Goal: Task Accomplishment & Management: Complete application form

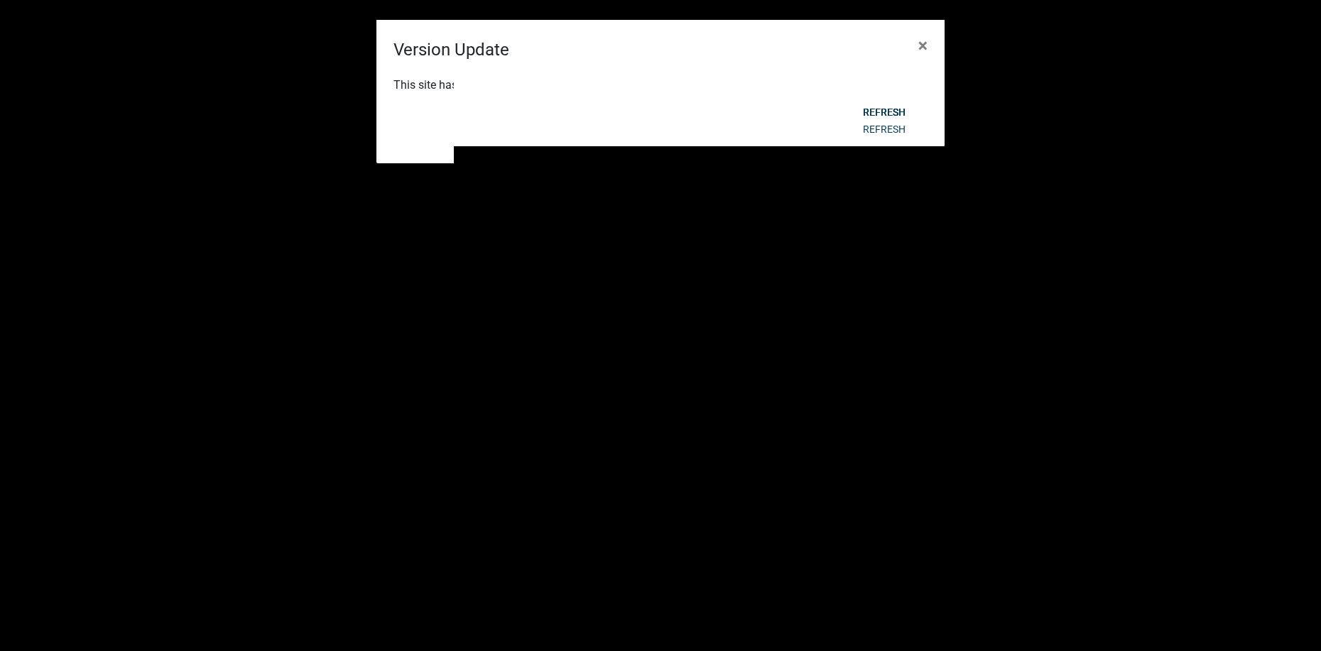
select select "2: 50"
click at [871, 129] on button "Refresh" at bounding box center [883, 129] width 65 height 26
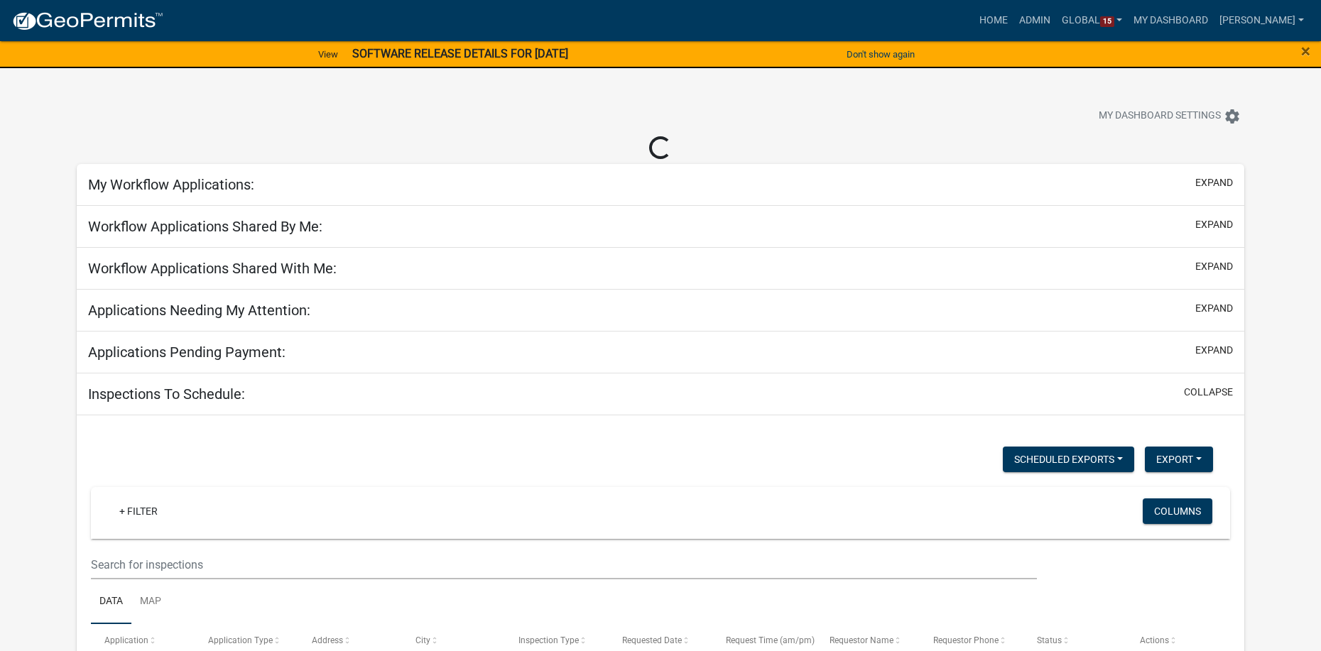
select select "2: 50"
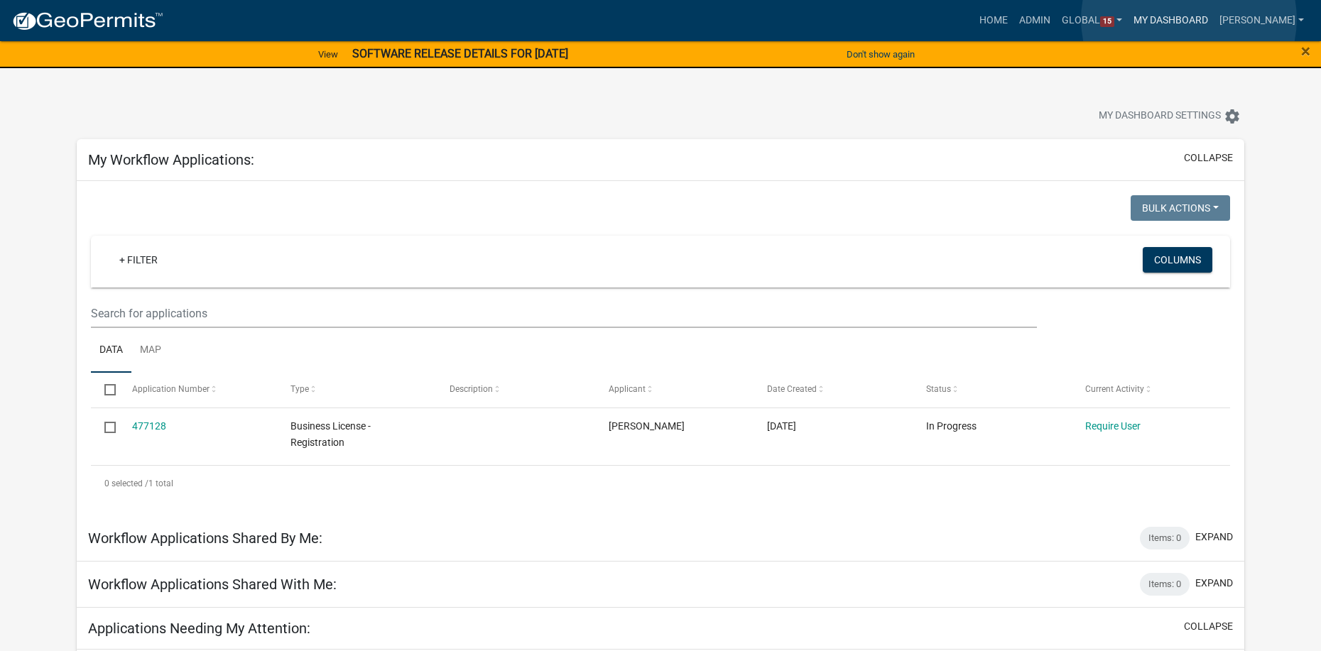
click at [1189, 19] on link "My Dashboard" at bounding box center [1171, 20] width 86 height 27
click at [1199, 19] on link "My Dashboard" at bounding box center [1171, 20] width 86 height 27
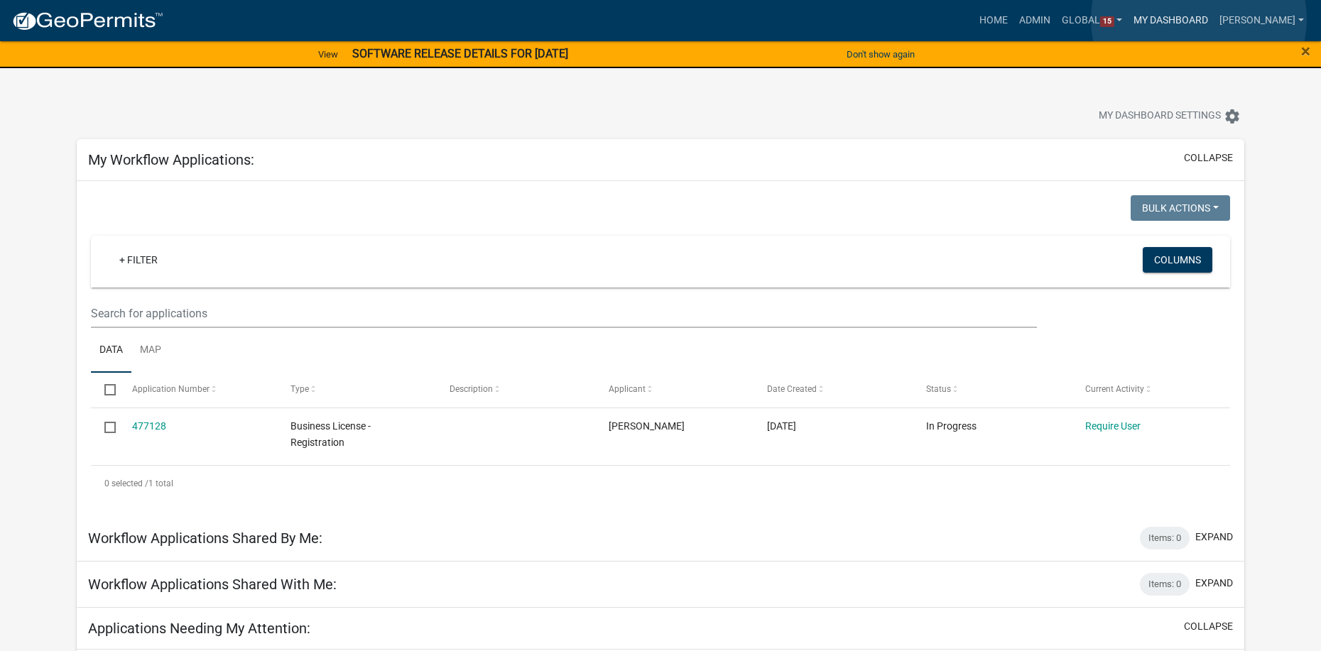
click at [1199, 19] on link "My Dashboard" at bounding box center [1171, 20] width 86 height 27
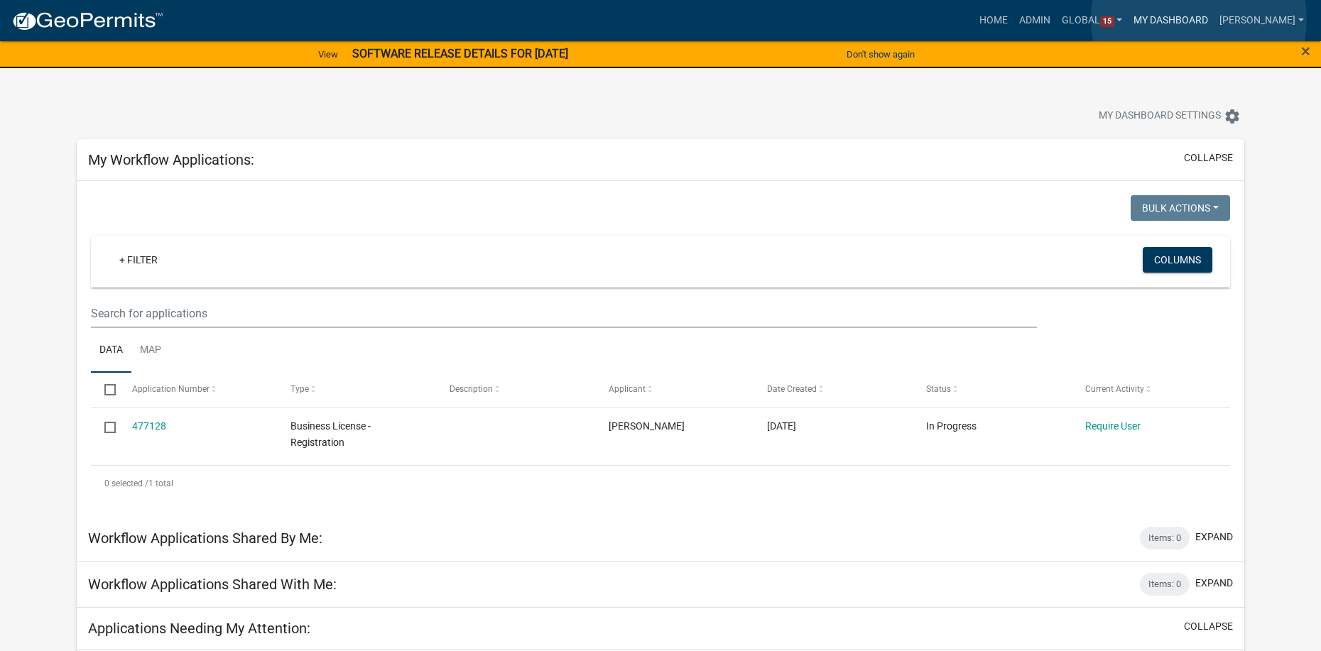
click at [1199, 19] on link "My Dashboard" at bounding box center [1171, 20] width 86 height 27
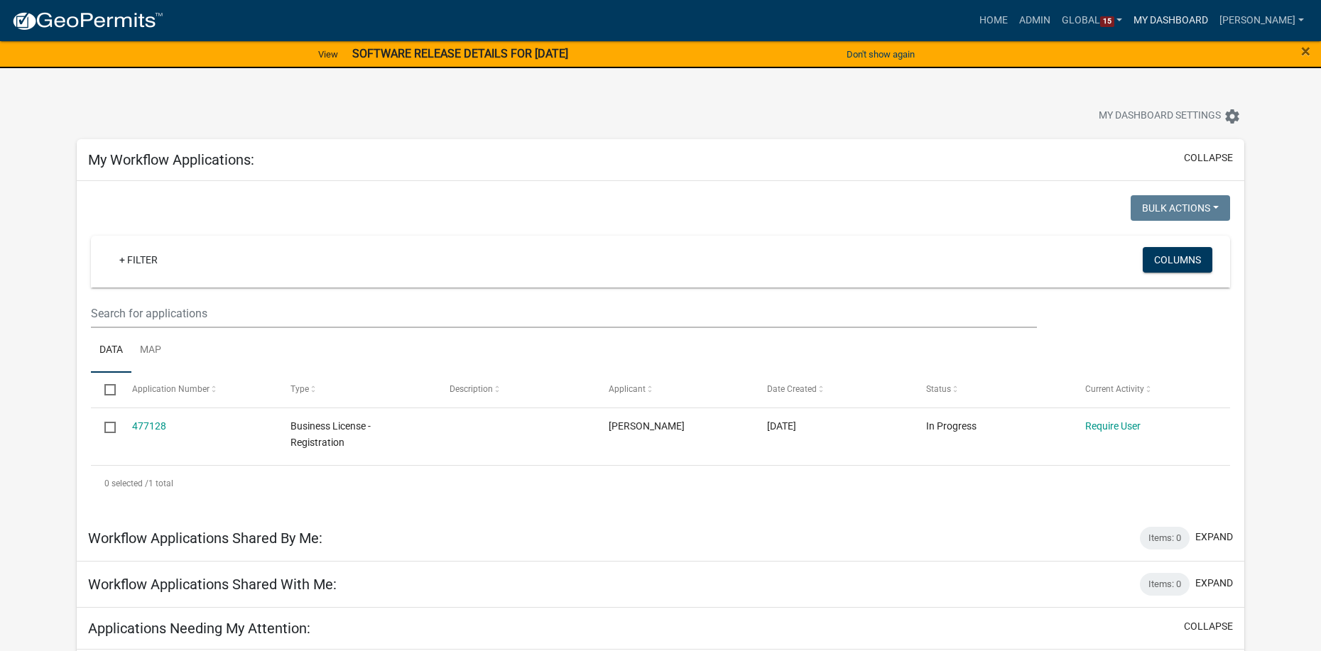
click at [1199, 19] on link "My Dashboard" at bounding box center [1171, 20] width 86 height 27
click at [1013, 18] on link "Home" at bounding box center [994, 20] width 40 height 27
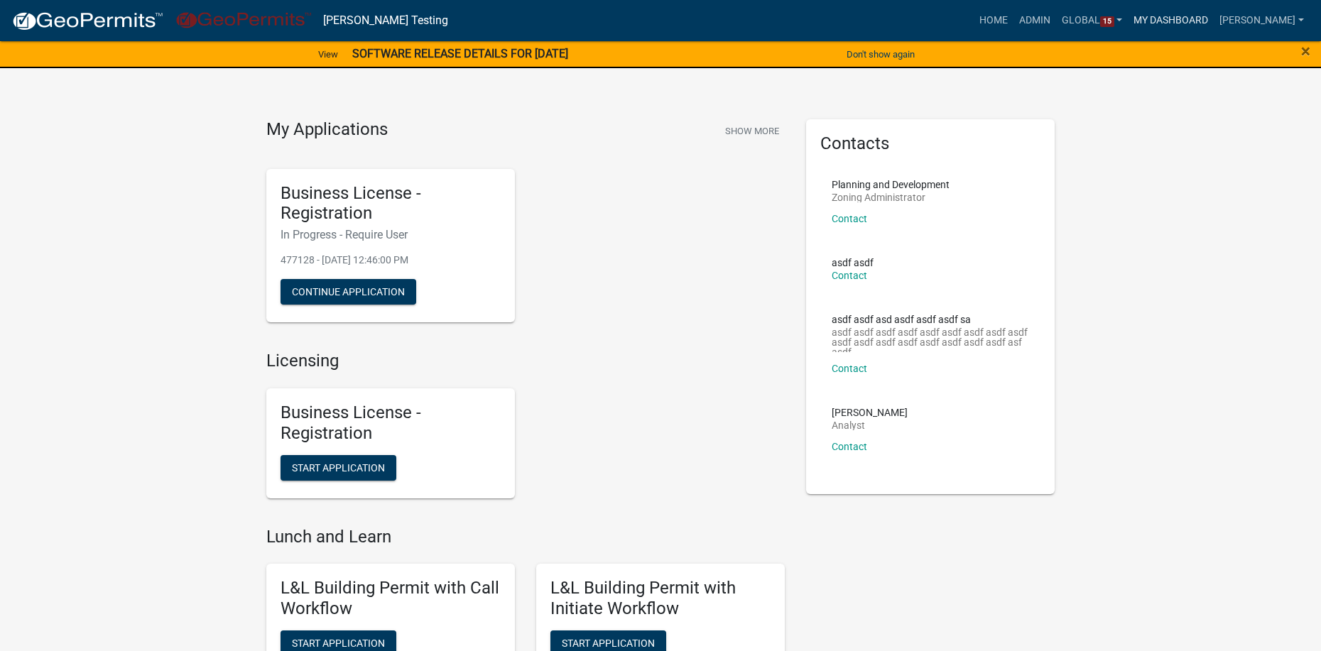
click at [1203, 20] on link "My Dashboard" at bounding box center [1171, 20] width 86 height 27
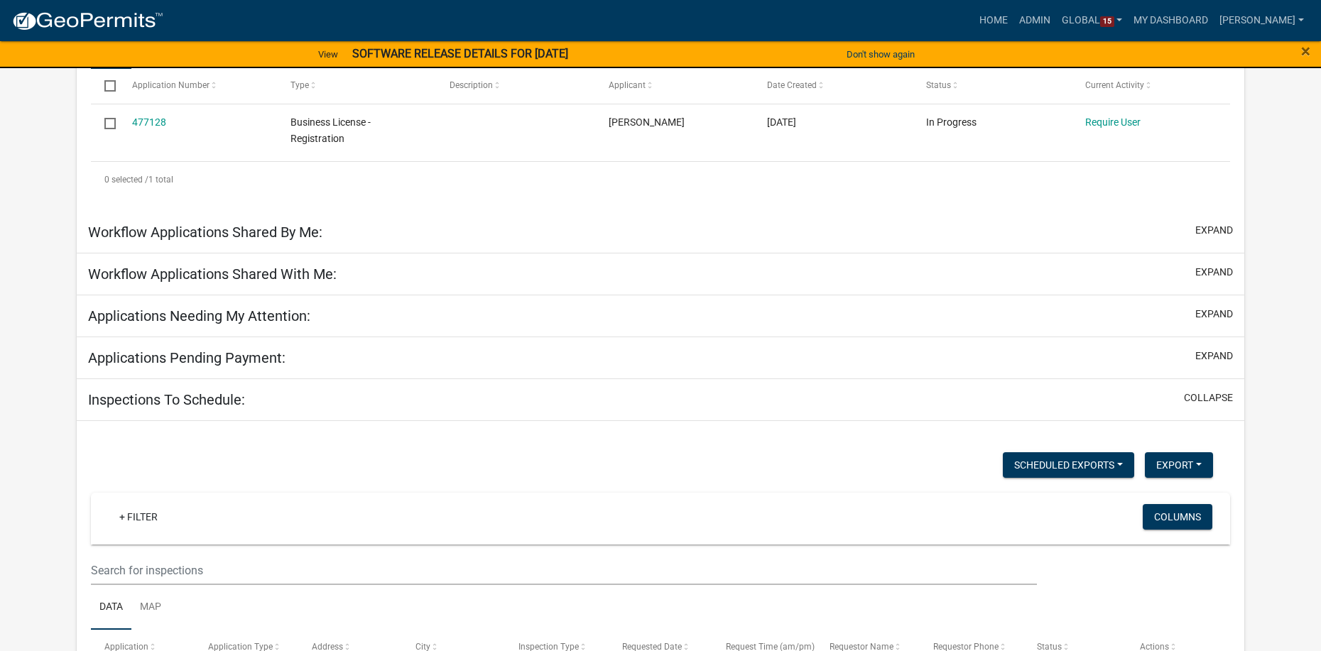
select select "2: 50"
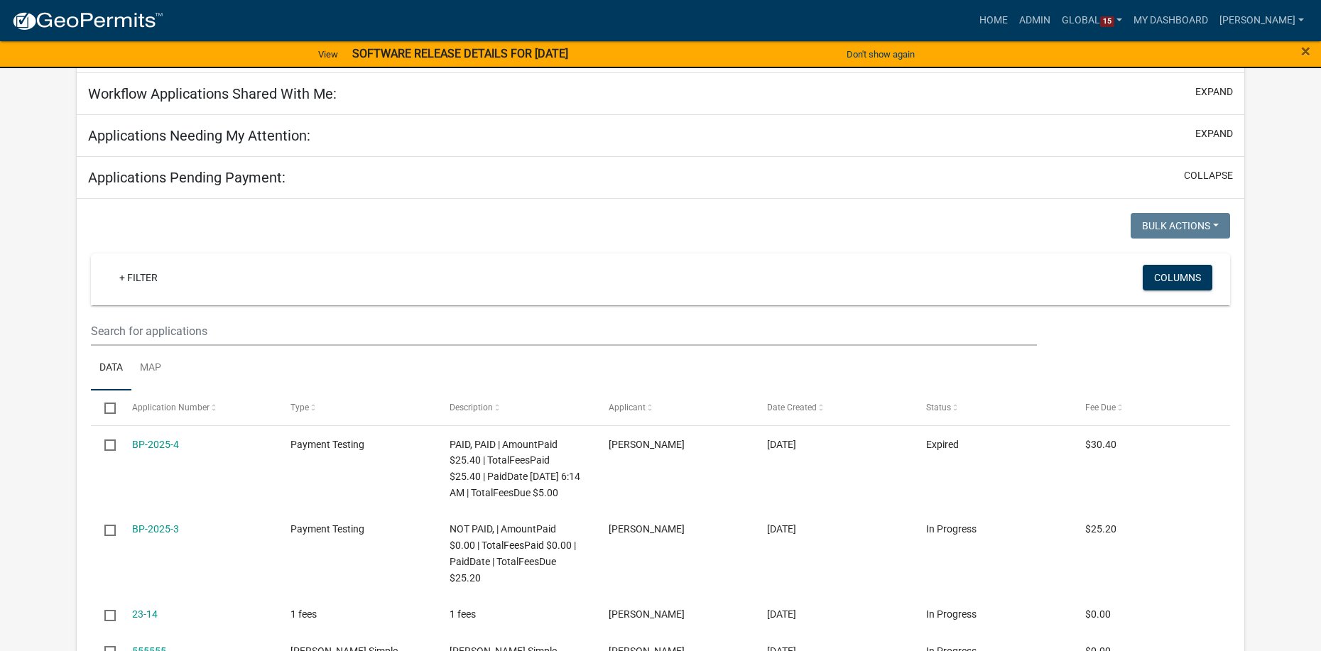
scroll to position [746, 0]
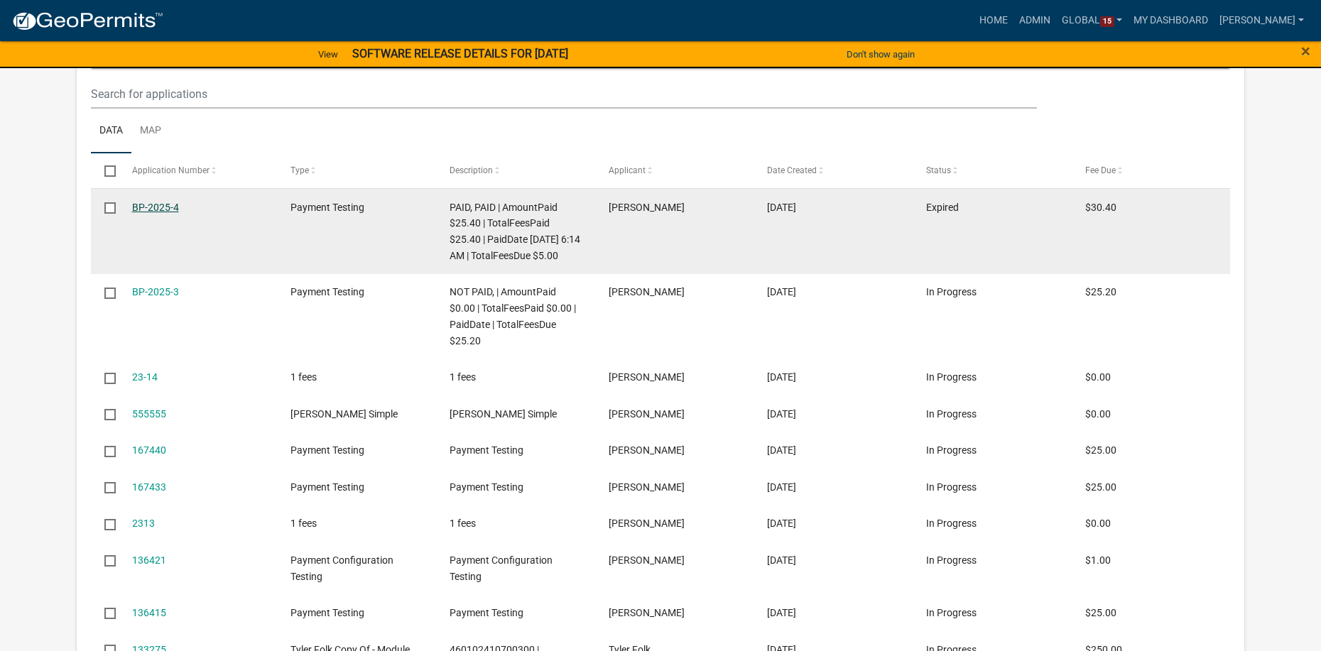
click at [159, 209] on link "BP-2025-4" at bounding box center [155, 207] width 47 height 11
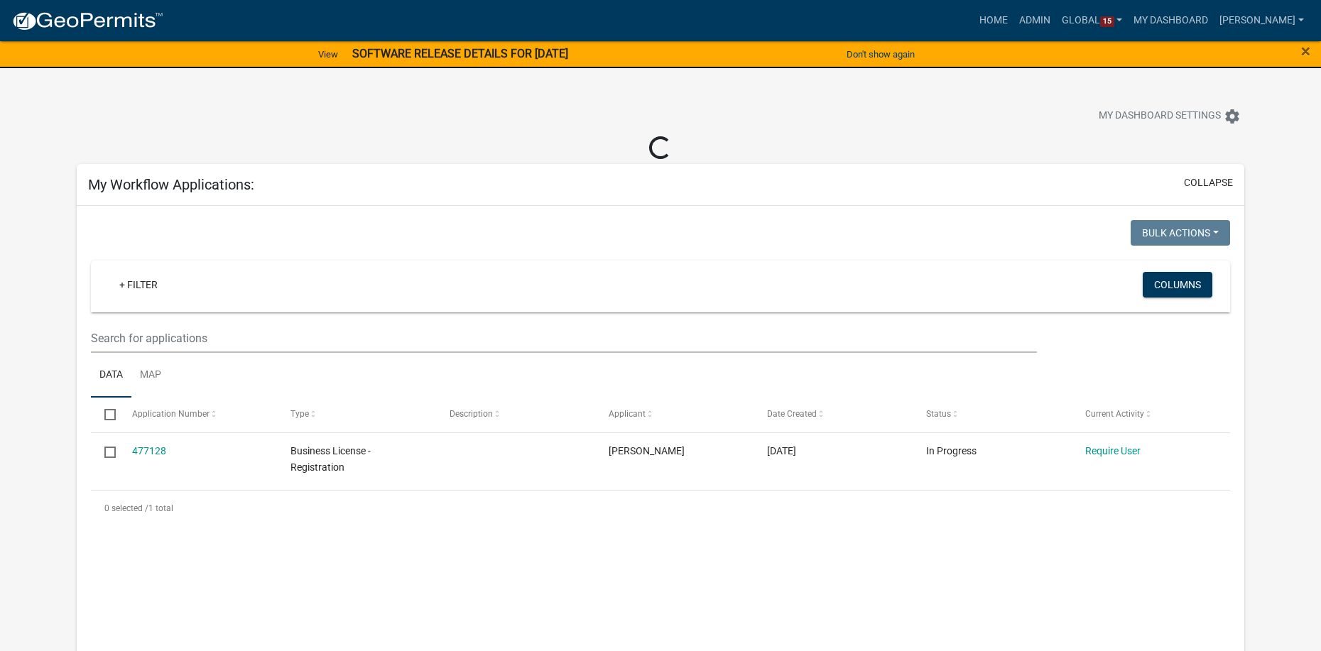
scroll to position [16, 0]
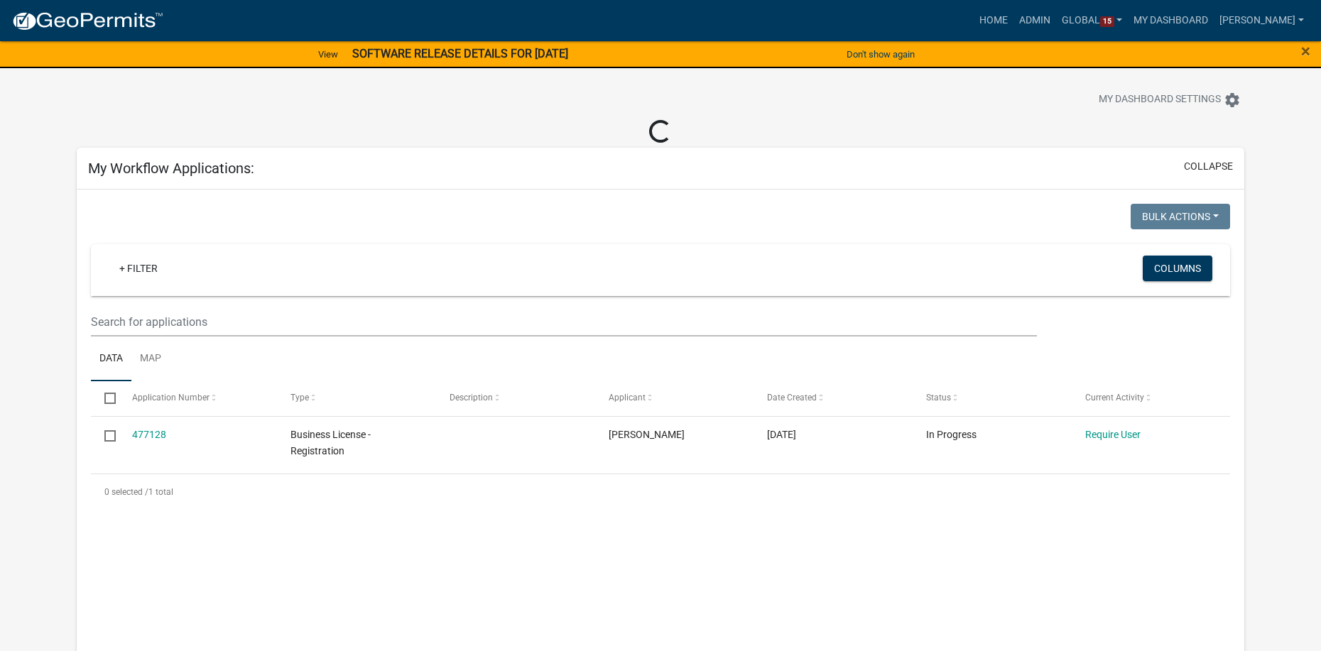
select select "2: 50"
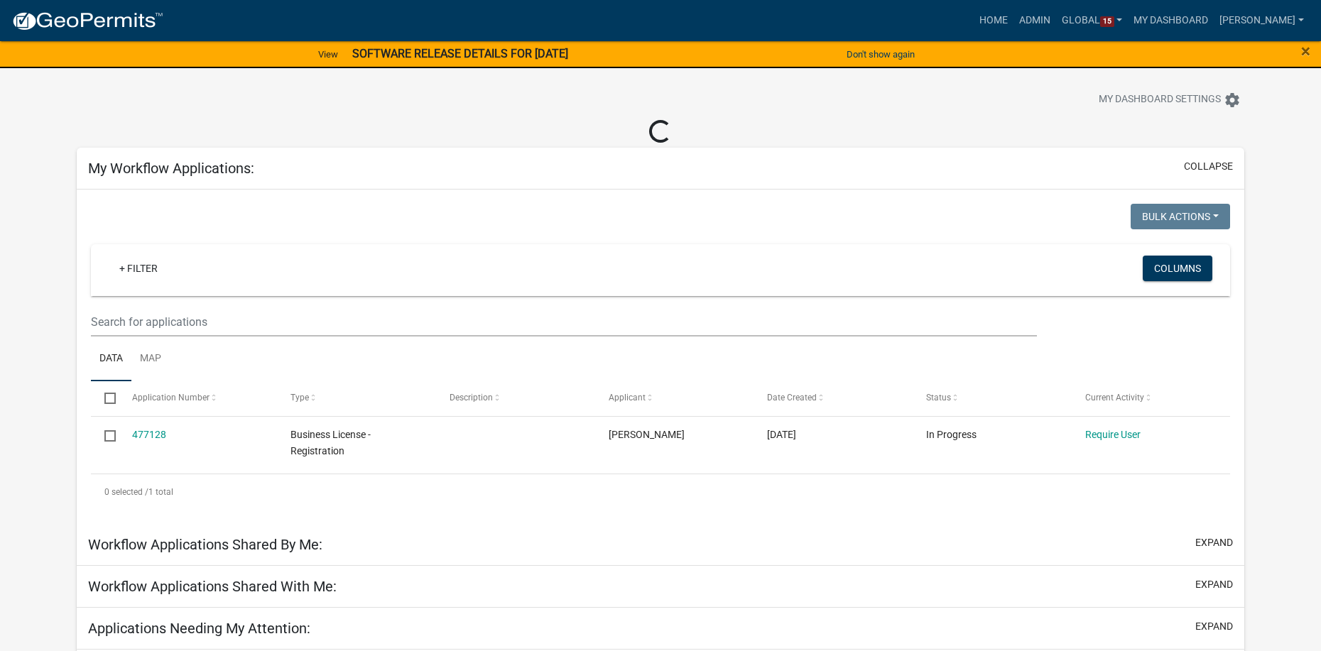
scroll to position [0, 0]
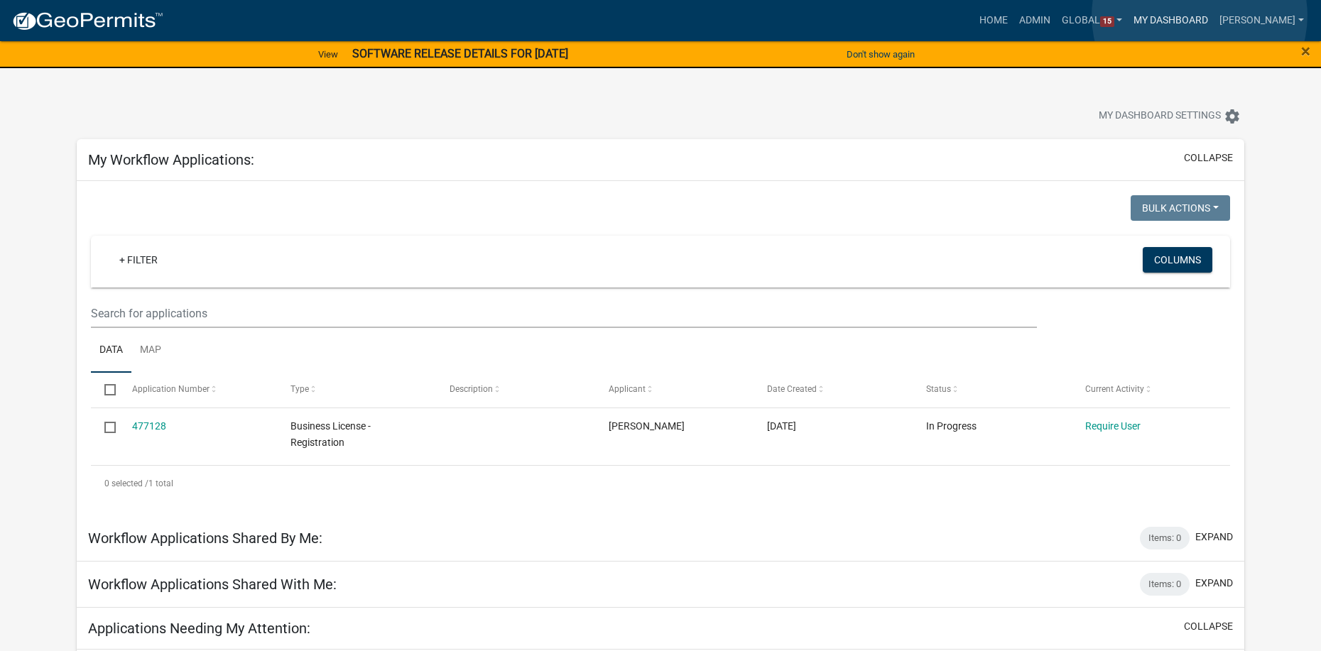
click at [1199, 16] on link "My Dashboard" at bounding box center [1171, 20] width 86 height 27
click at [1013, 20] on link "Home" at bounding box center [994, 20] width 40 height 27
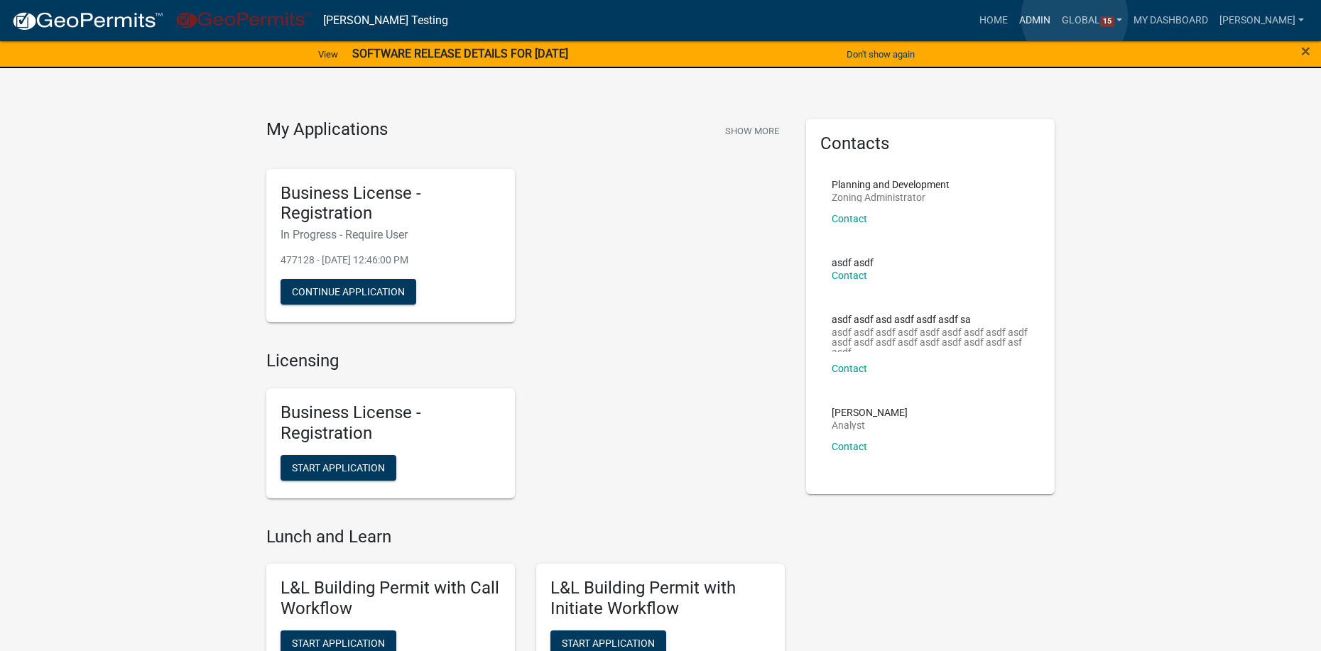
click at [1056, 17] on link "Admin" at bounding box center [1034, 20] width 43 height 27
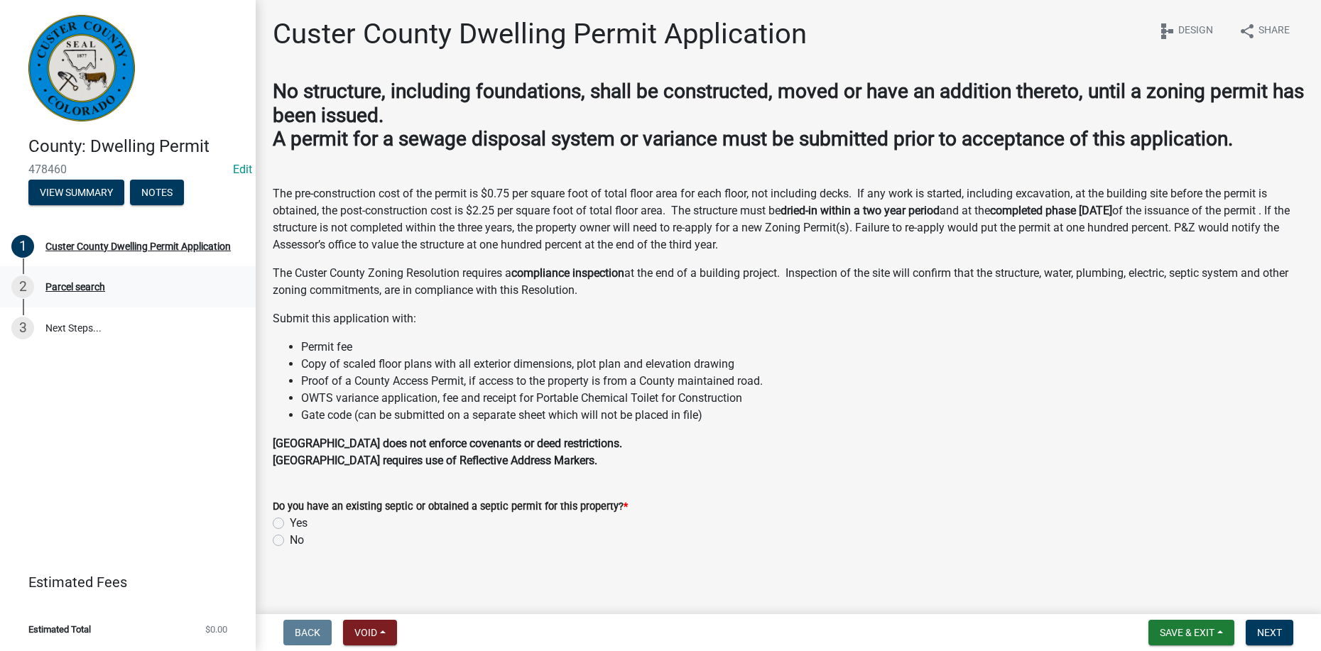
scroll to position [9, 0]
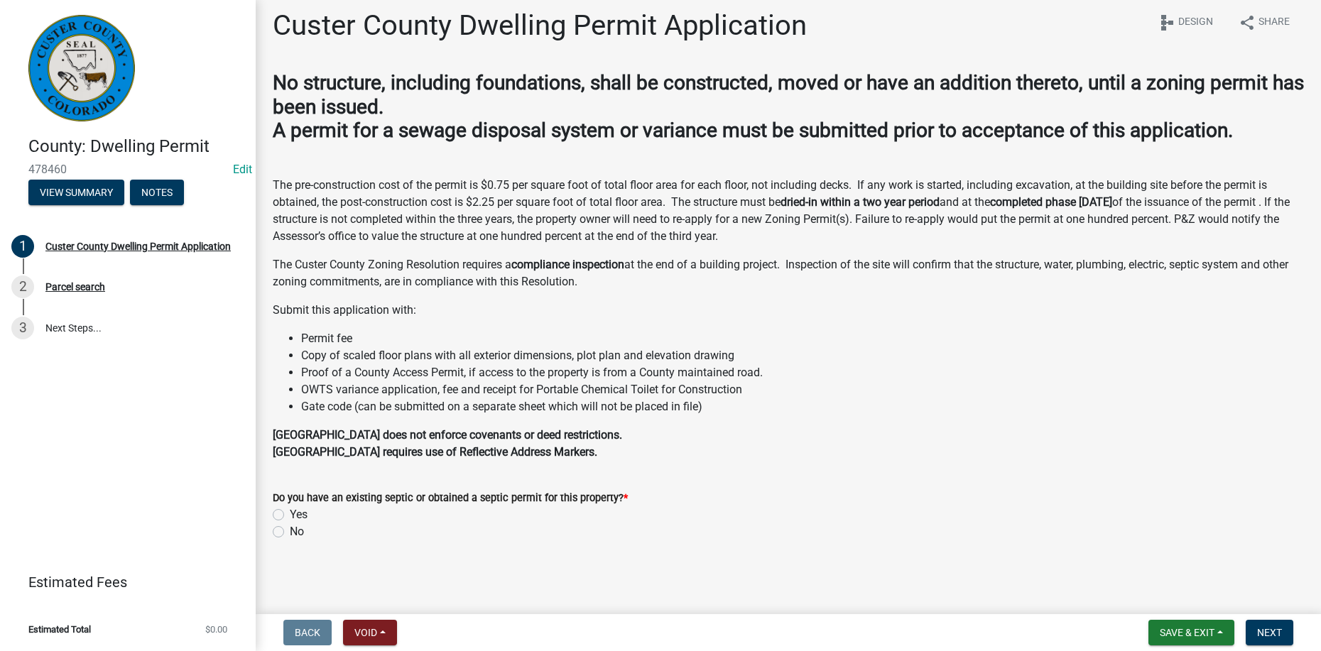
click at [290, 517] on label "Yes" at bounding box center [299, 514] width 18 height 17
click at [290, 516] on input "Yes" at bounding box center [294, 510] width 9 height 9
radio input "true"
click at [1263, 634] on span "Next" at bounding box center [1269, 632] width 25 height 11
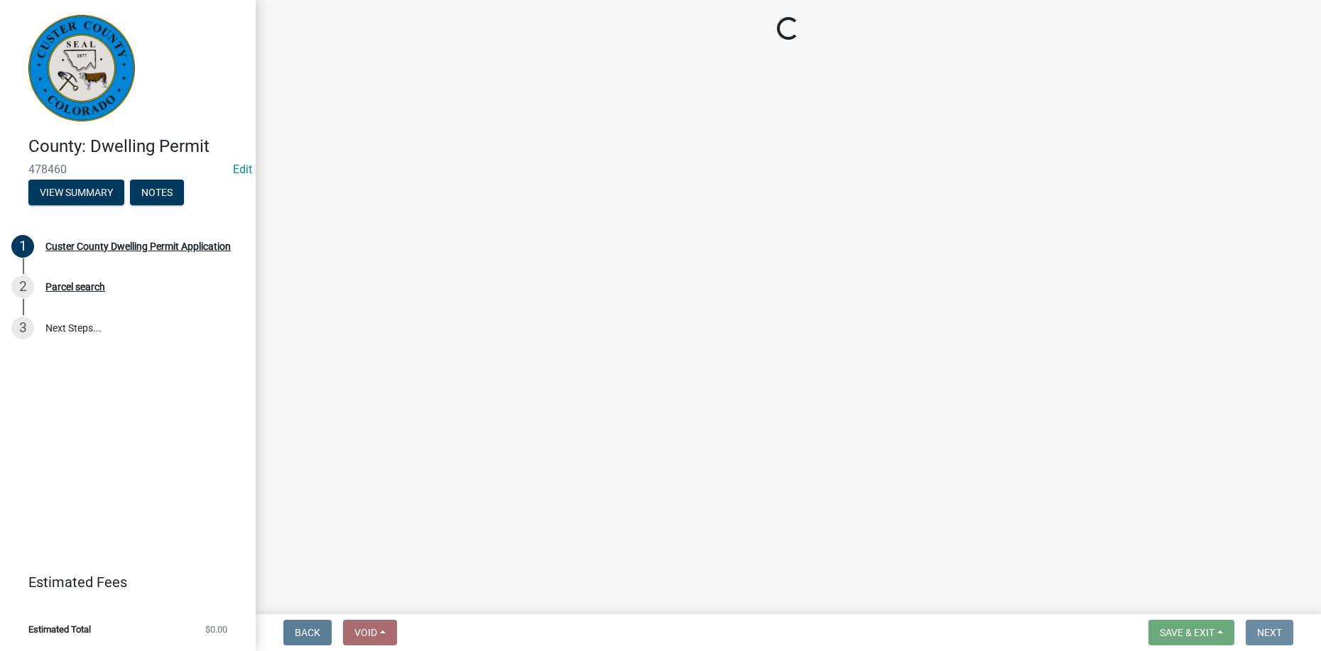
scroll to position [0, 0]
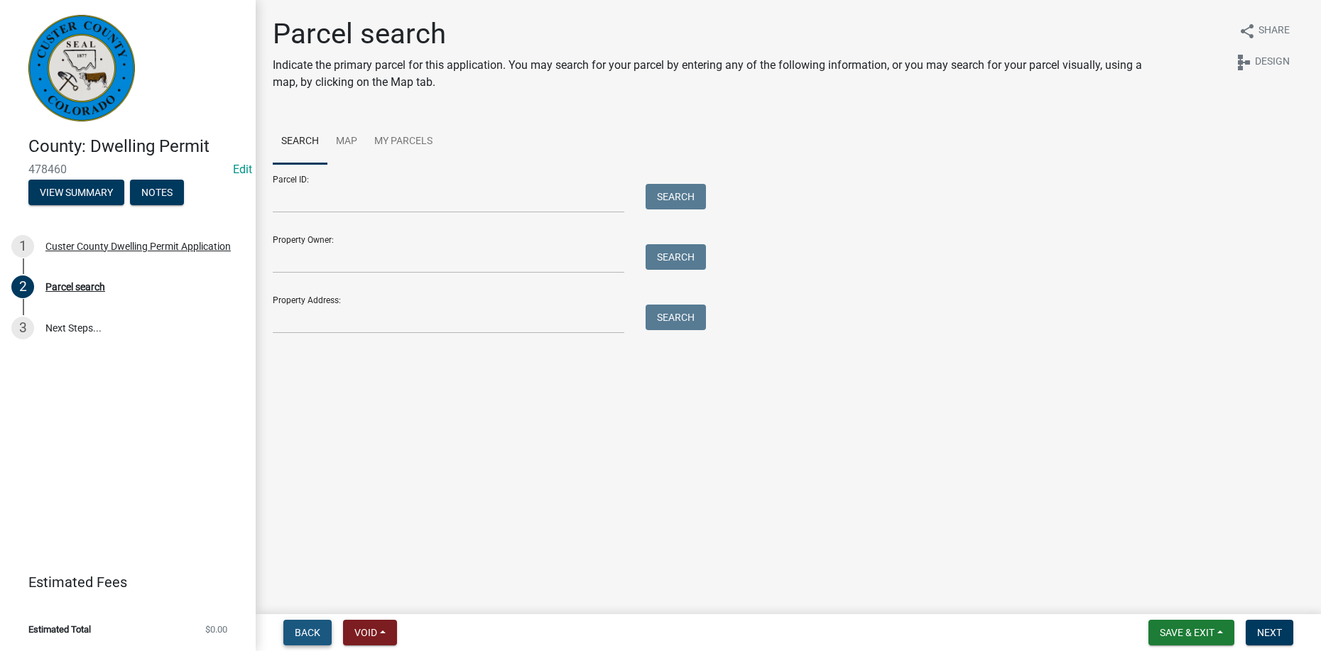
click at [309, 628] on span "Back" at bounding box center [308, 632] width 26 height 11
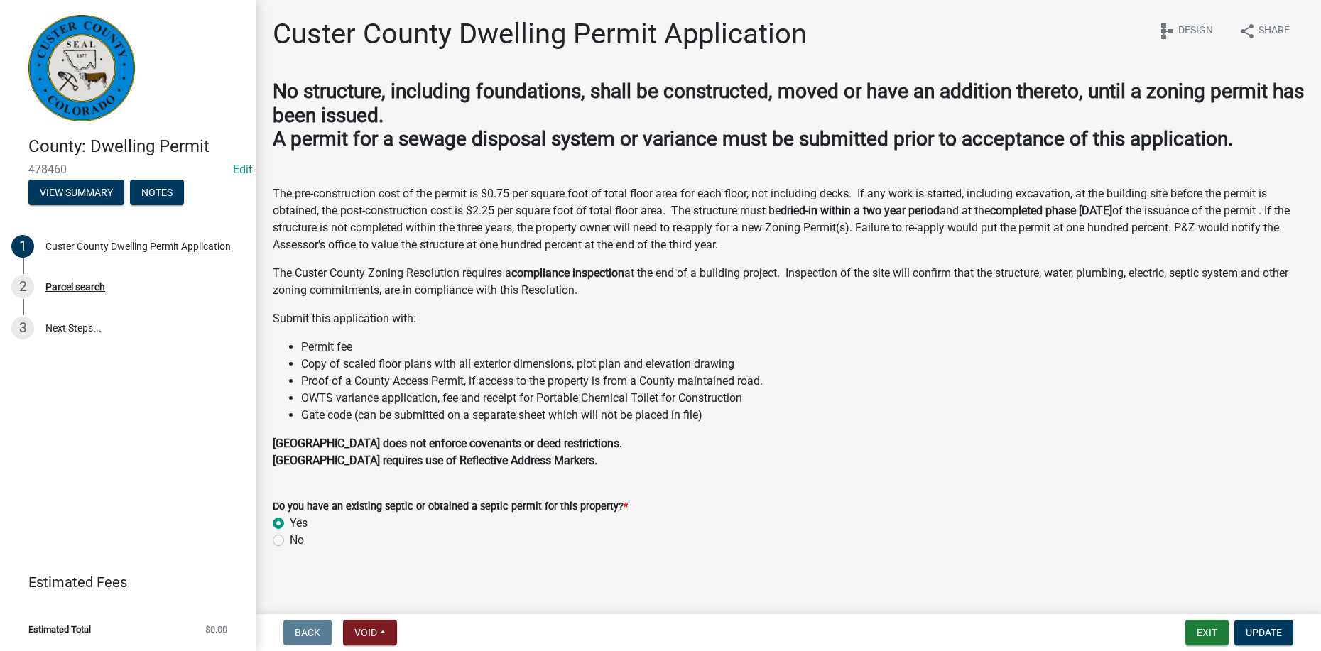
scroll to position [9, 0]
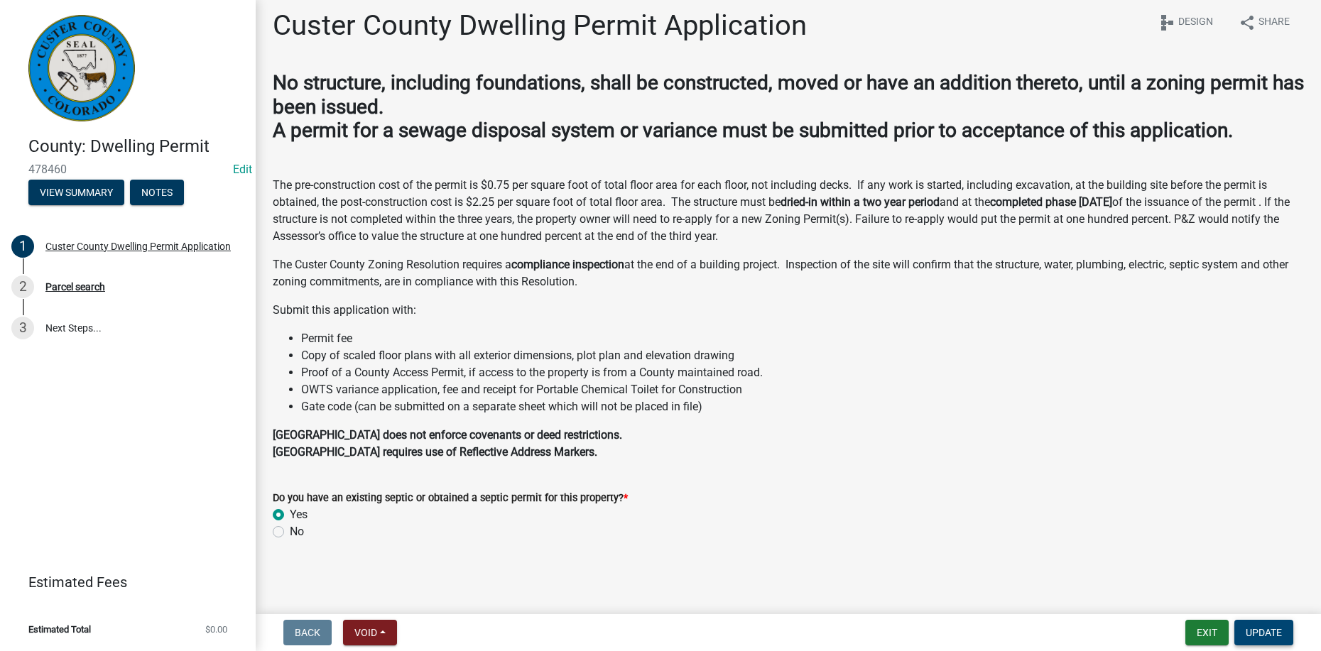
click at [1282, 633] on button "Update" at bounding box center [1263, 633] width 59 height 26
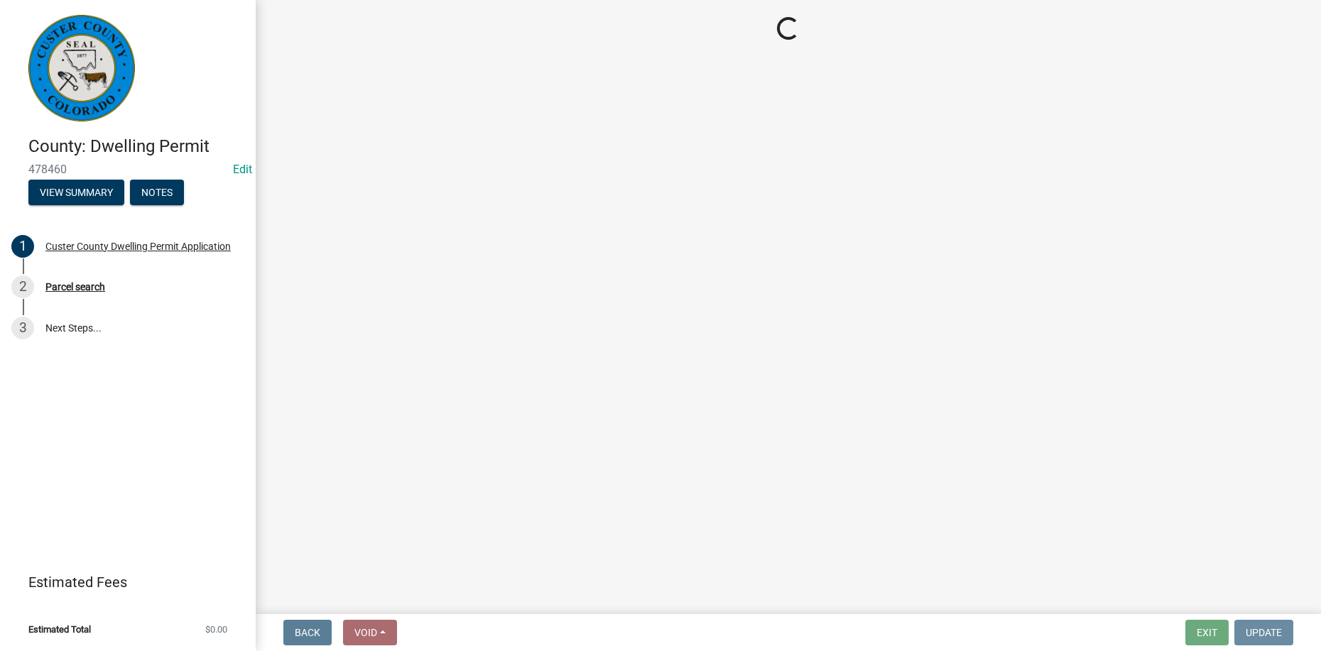
scroll to position [0, 0]
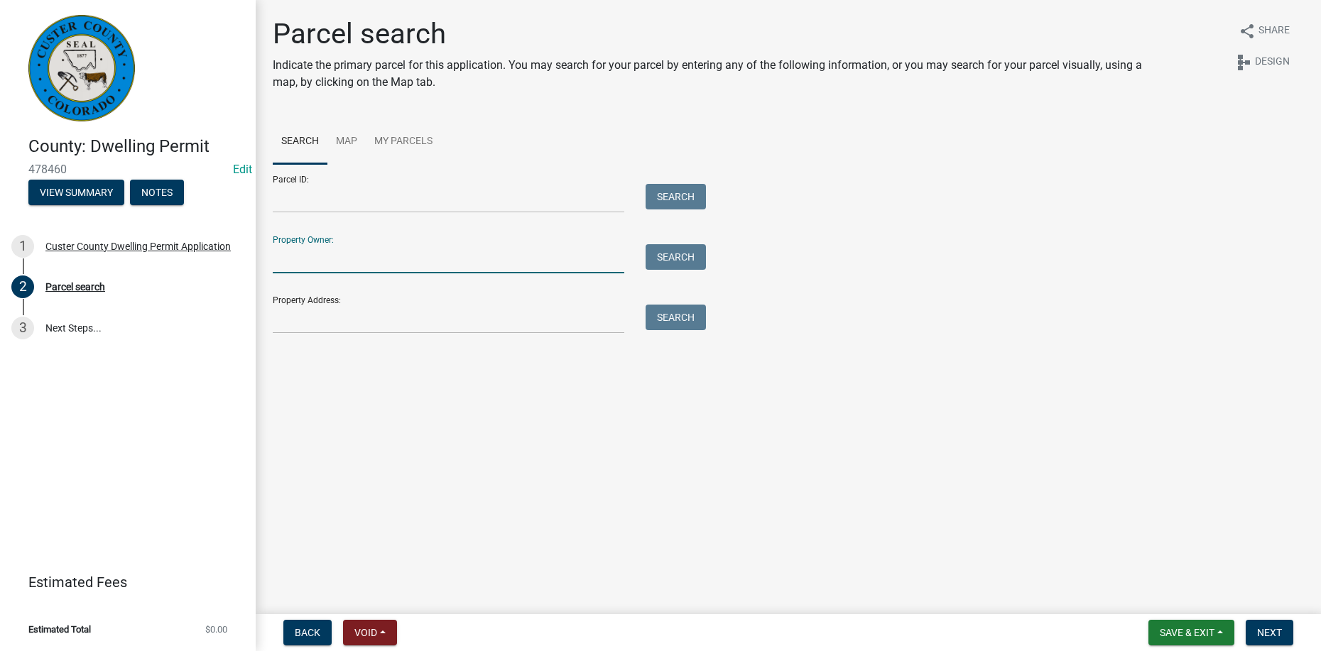
click at [374, 269] on input "Property Owner:" at bounding box center [449, 258] width 352 height 29
type input "john"
click at [672, 261] on button "Search" at bounding box center [675, 257] width 60 height 26
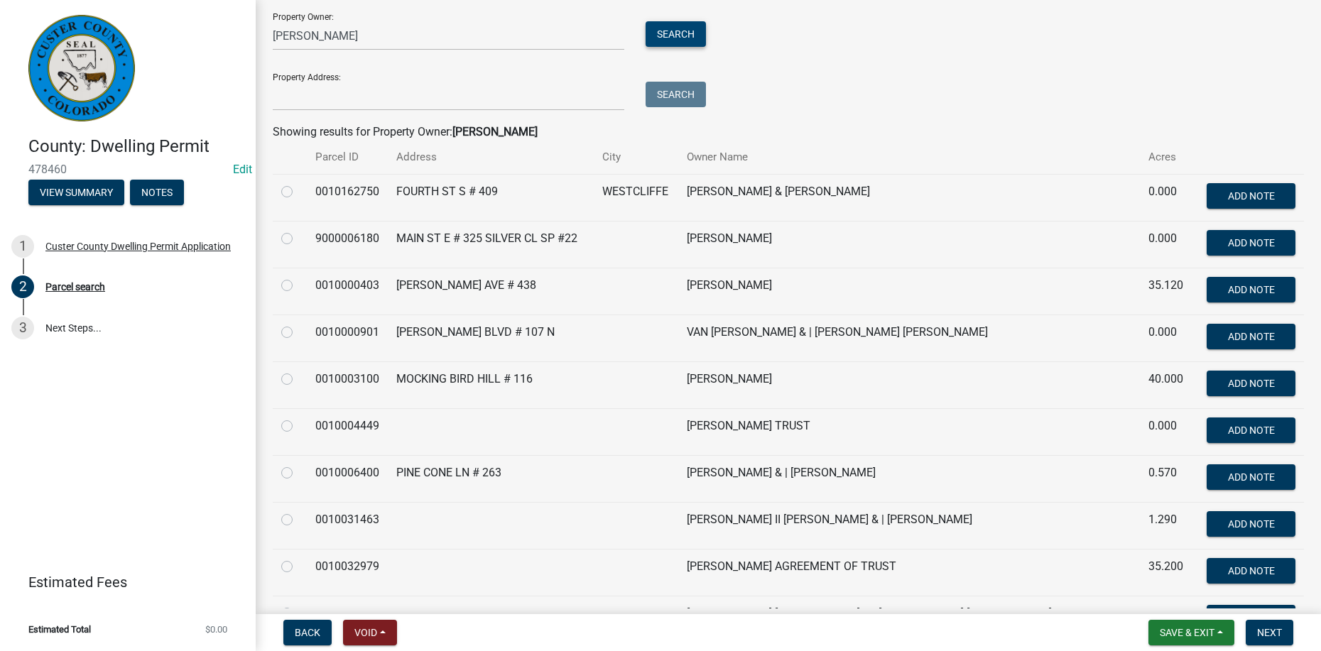
scroll to position [227, 0]
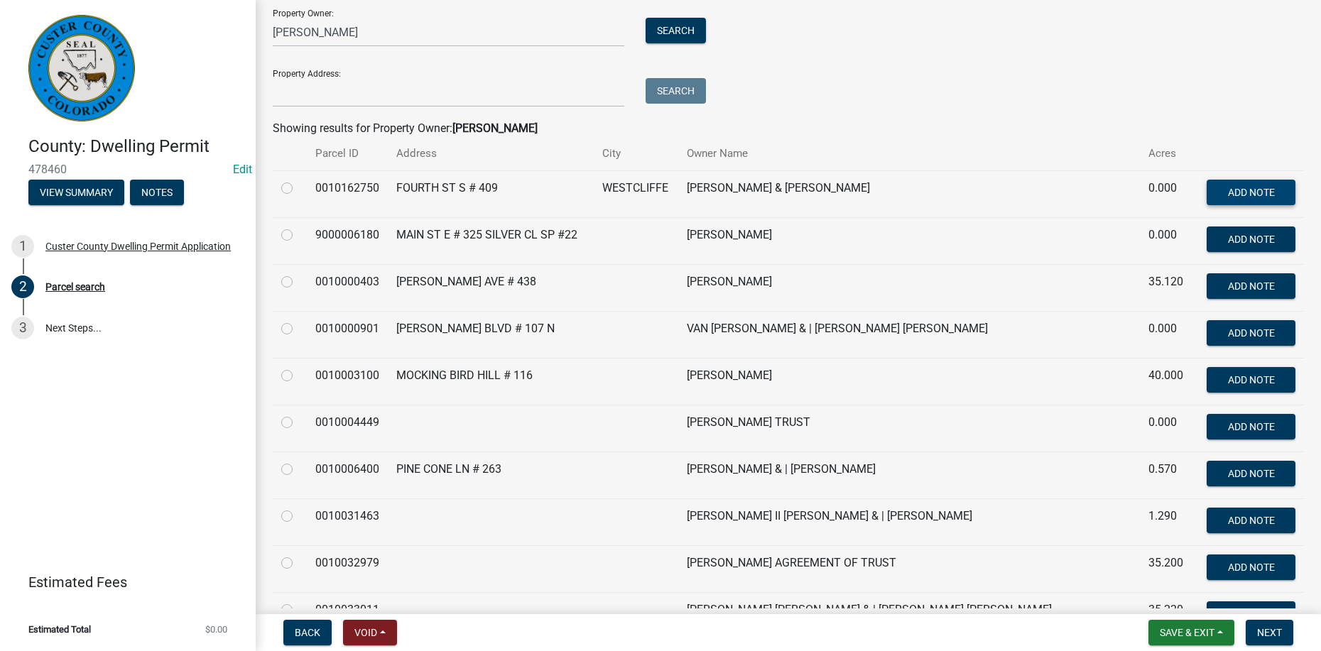
click at [1225, 197] on button "Add Note" at bounding box center [1250, 193] width 89 height 26
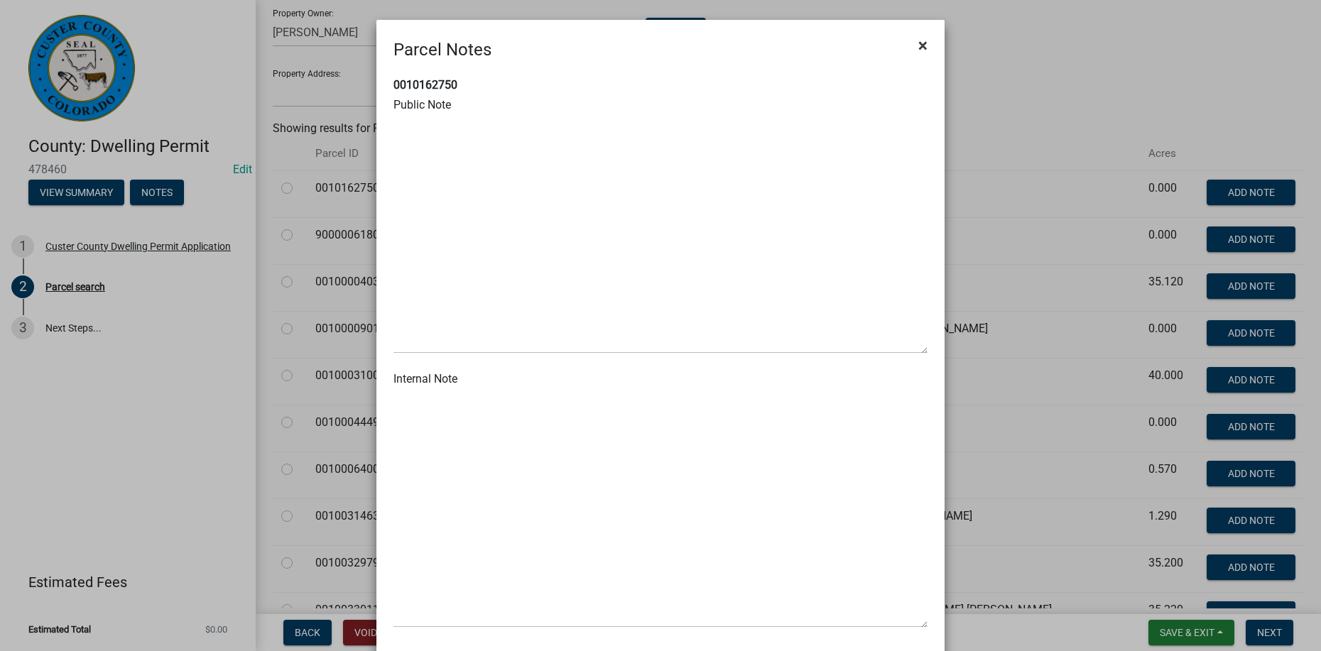
click at [922, 42] on span "×" at bounding box center [922, 46] width 9 height 20
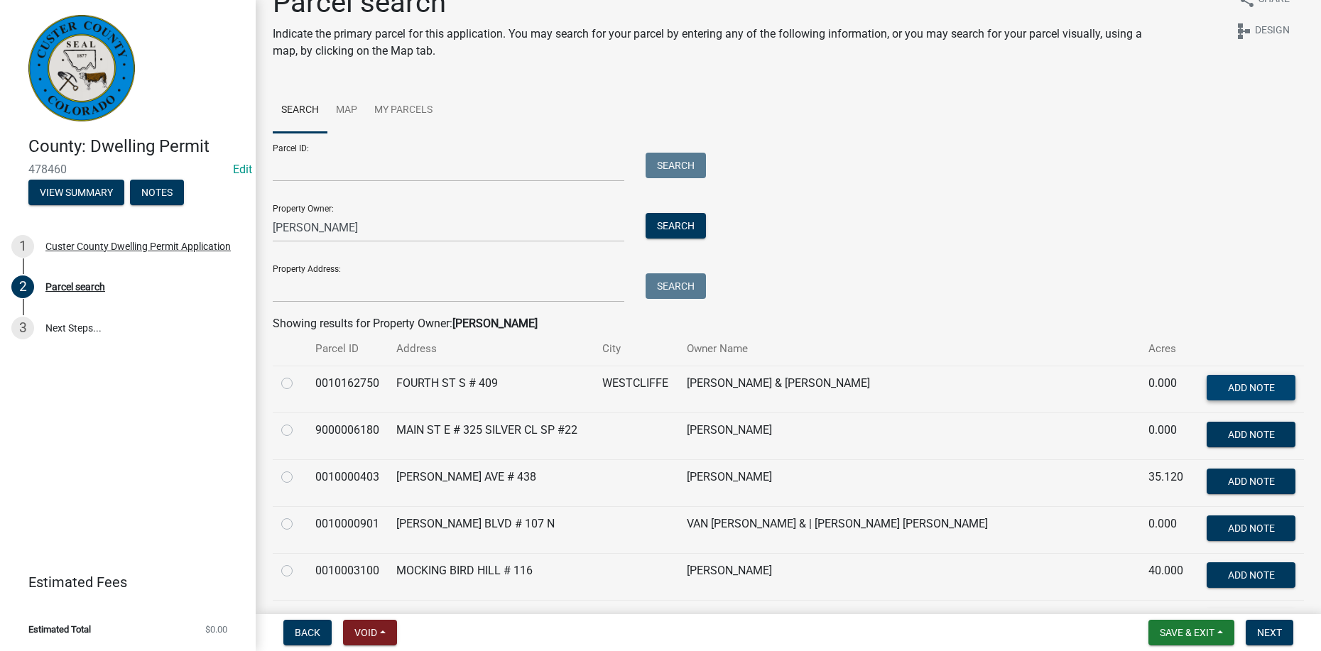
scroll to position [0, 0]
